Goal: Find contact information: Find contact information

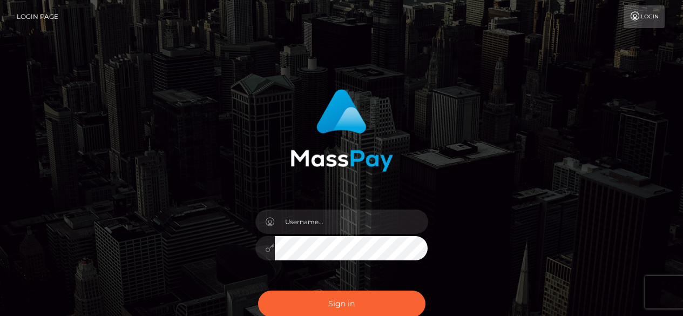
scroll to position [47, 0]
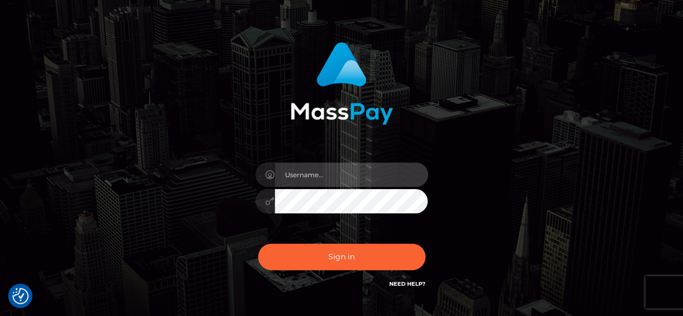
click at [333, 163] on input "text" at bounding box center [351, 175] width 153 height 24
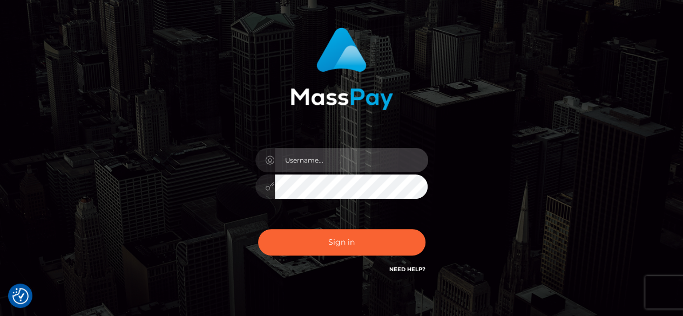
type input "weronikarzeplinska1803@wp.pl"
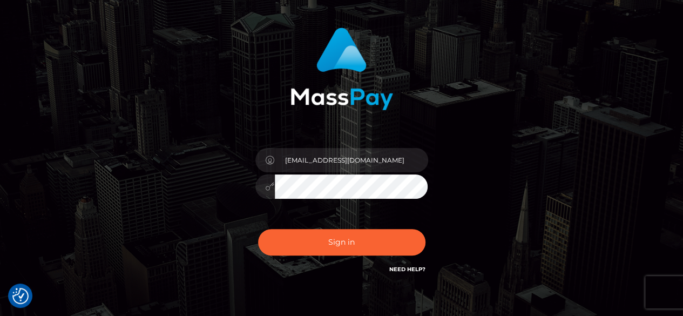
click at [245, 194] on div "weronikarzeplinska1803@wp.pl" at bounding box center [342, 151] width 284 height 264
click at [258, 229] on button "Sign in" at bounding box center [341, 242] width 167 height 26
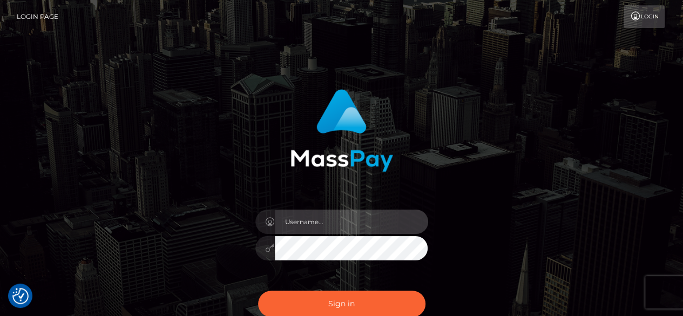
click at [342, 225] on input "text" at bounding box center [351, 222] width 153 height 24
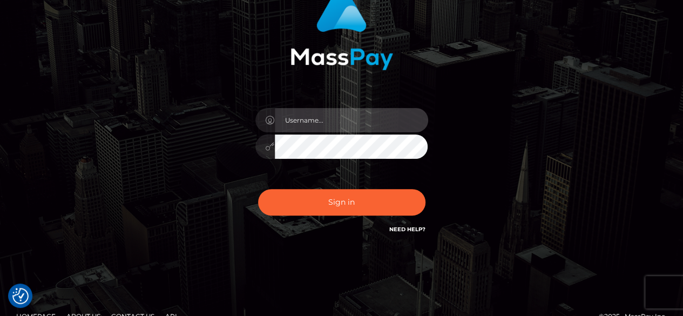
scroll to position [102, 0]
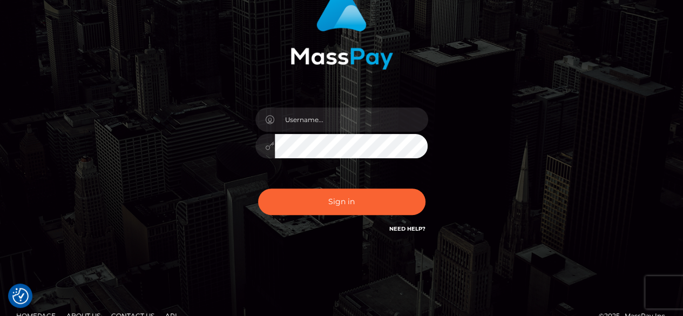
click at [405, 229] on link "Need Help?" at bounding box center [407, 228] width 36 height 7
click at [394, 222] on div "Sign in Need Help?" at bounding box center [341, 206] width 189 height 48
click at [397, 230] on link "Need Help?" at bounding box center [407, 228] width 36 height 7
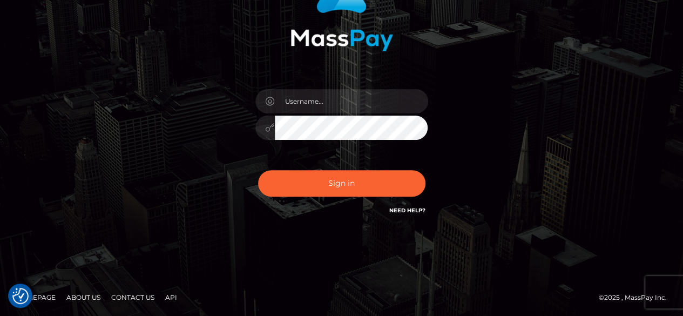
click at [135, 292] on link "Contact Us" at bounding box center [133, 297] width 52 height 17
